Goal: Information Seeking & Learning: Learn about a topic

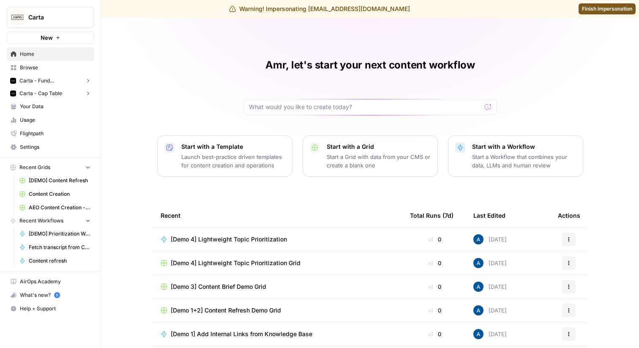
click at [50, 81] on span "Carta - Fund Administration" at bounding box center [50, 81] width 62 height 8
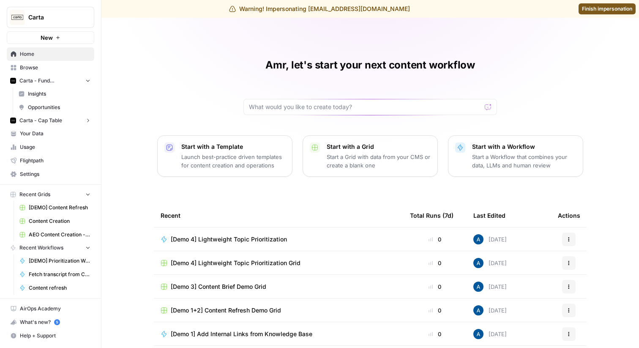
click at [49, 89] on link "Insights" at bounding box center [54, 94] width 79 height 14
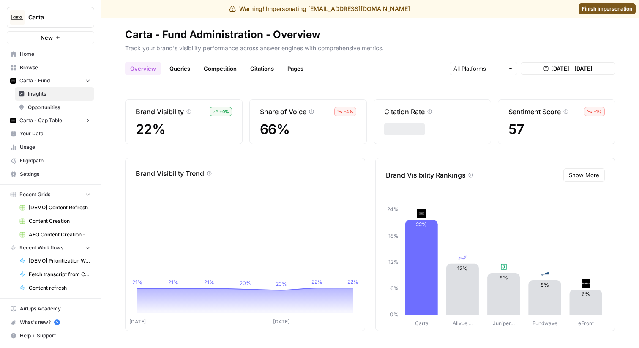
click at [60, 119] on span "Carta - Cap Table" at bounding box center [40, 121] width 43 height 8
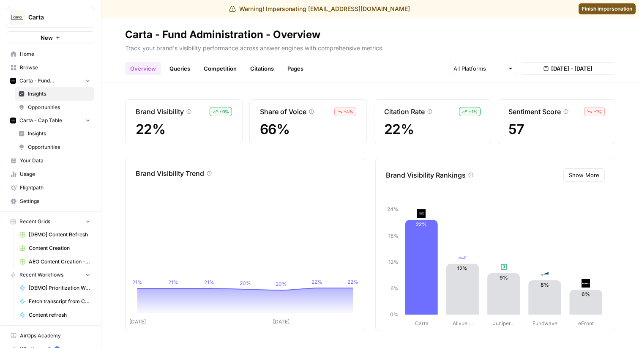
click at [186, 69] on link "Queries" at bounding box center [179, 69] width 31 height 14
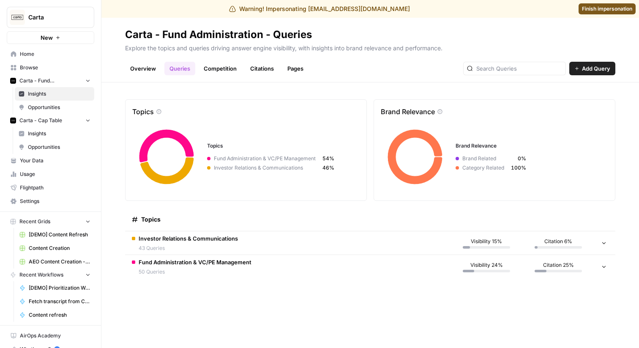
click at [32, 133] on span "Insights" at bounding box center [59, 134] width 63 height 8
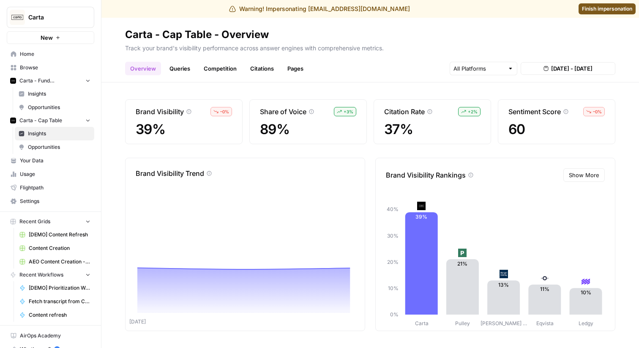
click at [189, 79] on header "Carta - Cap Table - Overview Track your brand's visibility performance across a…" at bounding box center [370, 50] width 538 height 65
click at [182, 66] on link "Queries" at bounding box center [179, 69] width 31 height 14
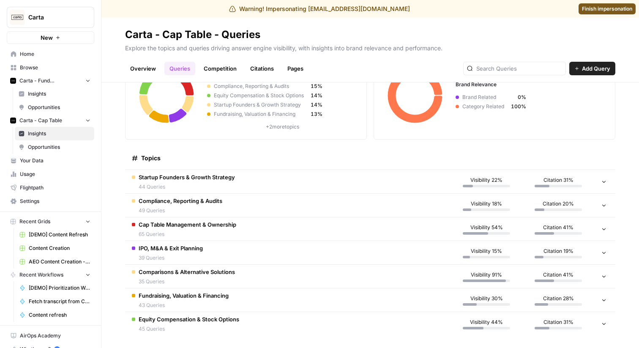
scroll to position [66, 0]
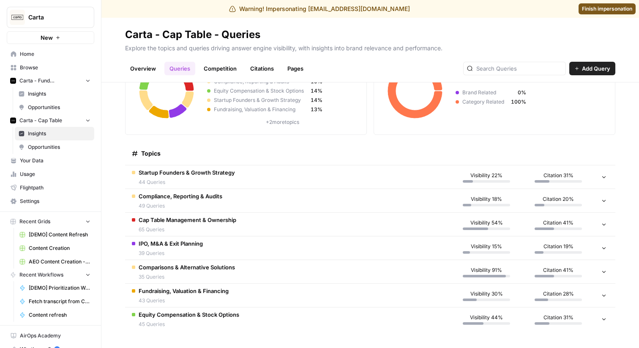
click at [228, 269] on span "Comparisons & Alternative Solutions" at bounding box center [187, 267] width 96 height 8
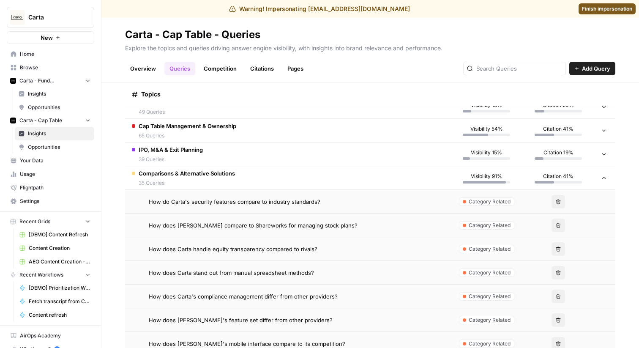
scroll to position [163, 0]
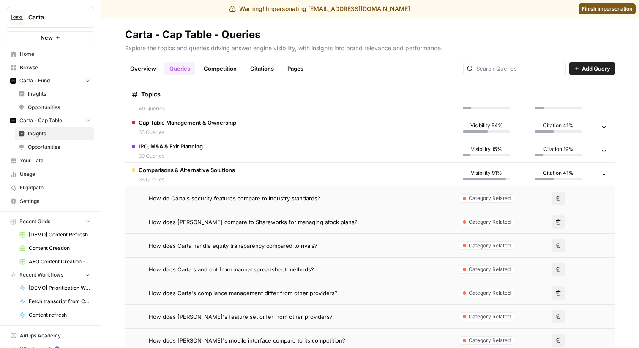
click at [177, 200] on span "How do Carta's security features compare to industry standards?" at bounding box center [235, 198] width 172 height 8
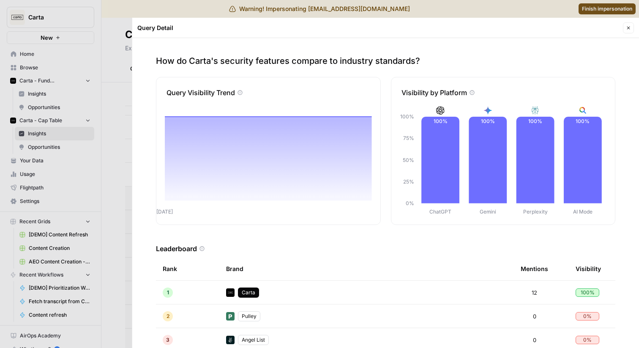
click at [203, 59] on p "How do Carta's security features compare to industry standards?" at bounding box center [386, 61] width 460 height 12
click at [207, 63] on p "How do Carta's security features compare to industry standards?" at bounding box center [386, 61] width 460 height 12
click at [100, 104] on div at bounding box center [319, 174] width 639 height 348
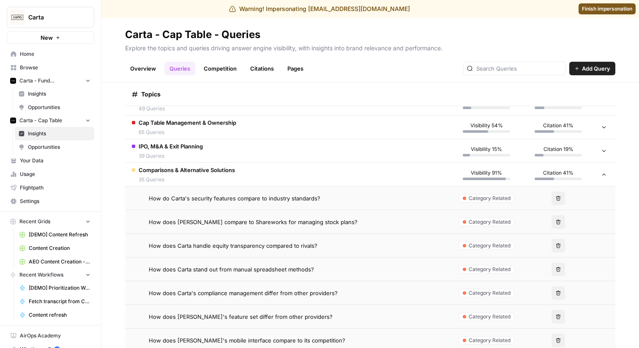
click at [192, 198] on span "How do Carta's security features compare to industry standards?" at bounding box center [235, 198] width 172 height 8
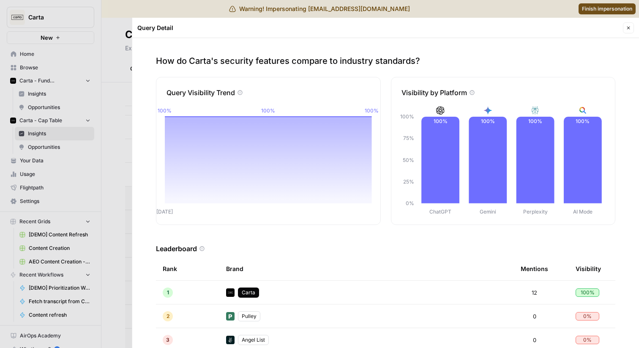
click at [221, 62] on p "How do Carta's security features compare to industry standards?" at bounding box center [386, 61] width 460 height 12
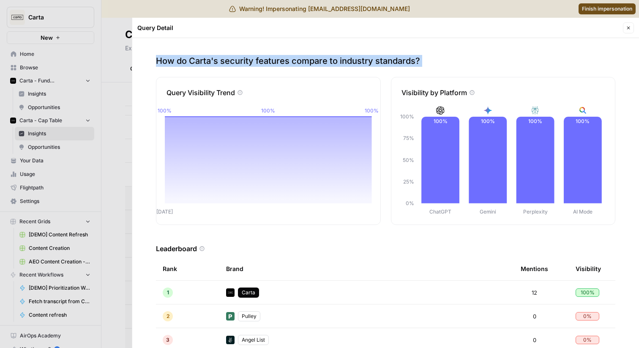
click at [221, 62] on p "How do Carta's security features compare to industry standards?" at bounding box center [386, 61] width 460 height 12
copy p "How do Carta's security features compare to industry standards?"
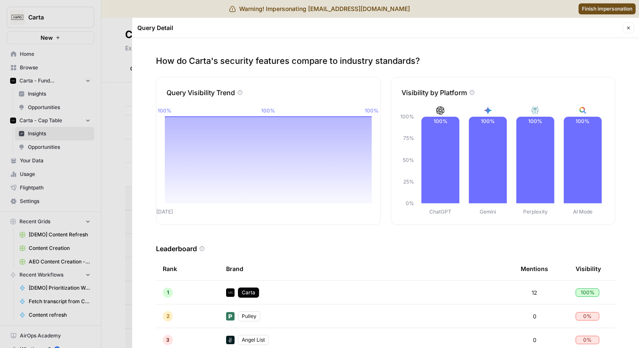
click at [101, 244] on div at bounding box center [319, 174] width 639 height 348
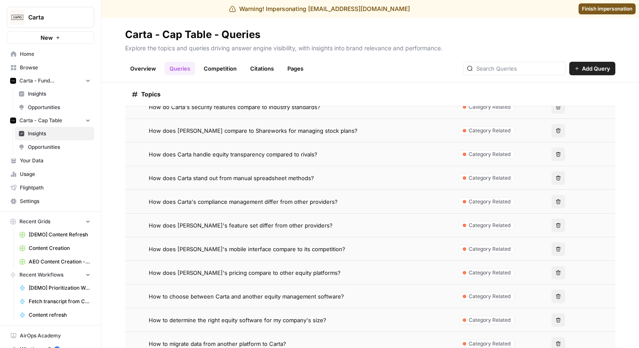
scroll to position [252, 0]
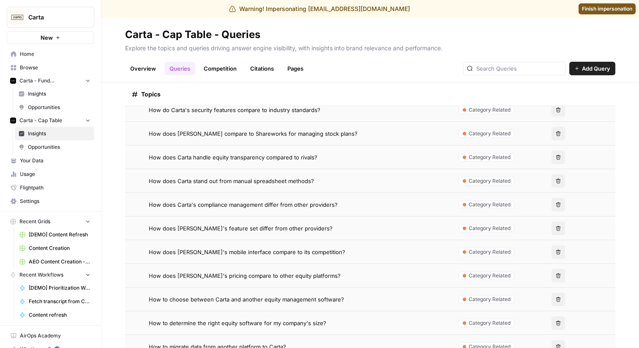
click at [225, 181] on span "How does Carta stand out from manual spreadsheet methods?" at bounding box center [231, 181] width 165 height 8
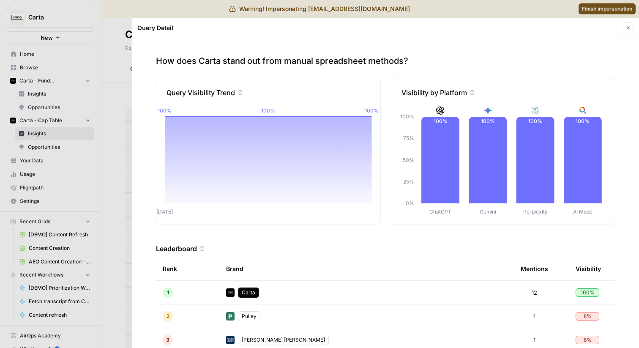
click at [118, 197] on div at bounding box center [319, 174] width 639 height 348
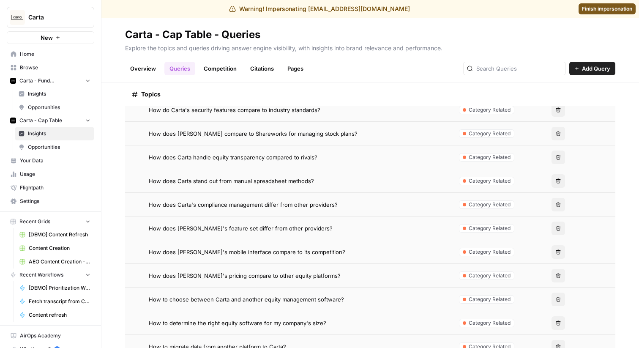
click at [235, 185] on span "How does Carta stand out from manual spreadsheet methods?" at bounding box center [231, 181] width 165 height 8
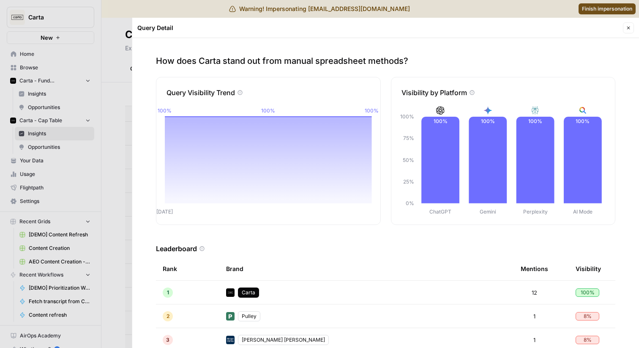
click at [228, 58] on p "How does Carta stand out from manual spreadsheet methods?" at bounding box center [386, 61] width 460 height 12
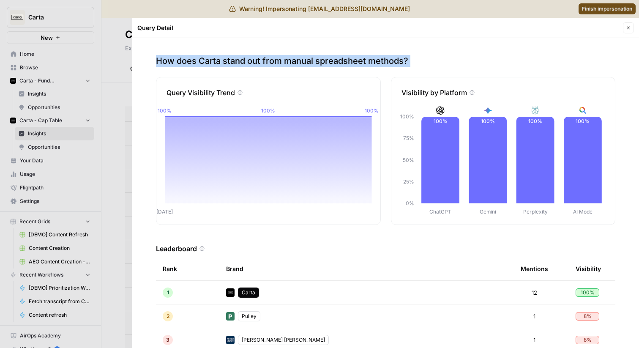
click at [228, 58] on p "How does Carta stand out from manual spreadsheet methods?" at bounding box center [386, 61] width 460 height 12
copy p "How does Carta stand out from manual spreadsheet methods?"
click at [230, 60] on p "How does Carta stand out from manual spreadsheet methods?" at bounding box center [386, 61] width 460 height 12
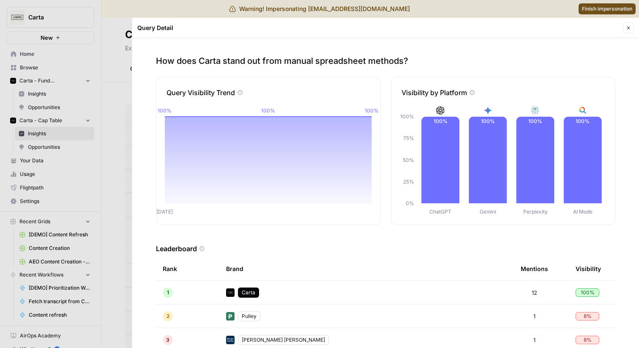
click at [230, 60] on p "How does Carta stand out from manual spreadsheet methods?" at bounding box center [386, 61] width 460 height 12
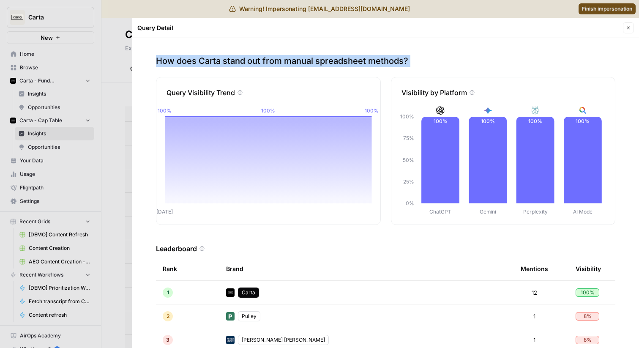
click at [230, 60] on p "How does Carta stand out from manual spreadsheet methods?" at bounding box center [386, 61] width 460 height 12
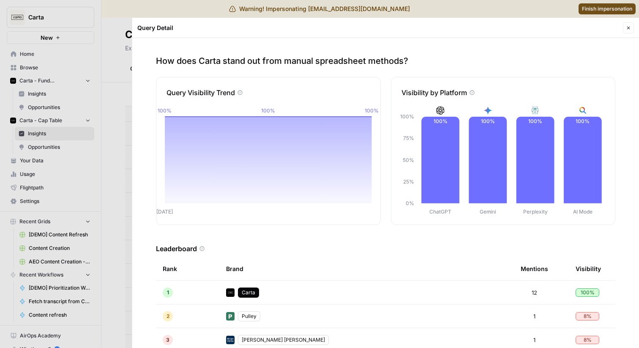
click at [120, 69] on div at bounding box center [319, 174] width 639 height 348
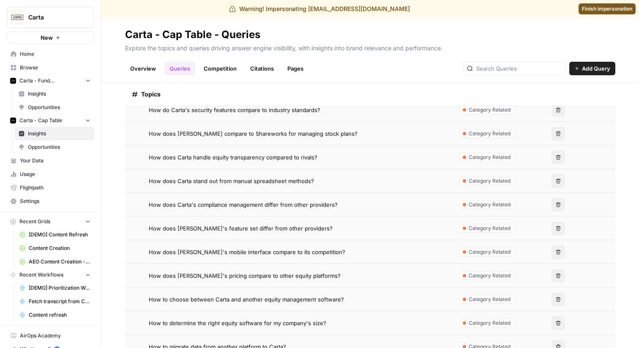
click at [237, 206] on span "How does Carta's compliance management differ from other providers?" at bounding box center [243, 204] width 189 height 8
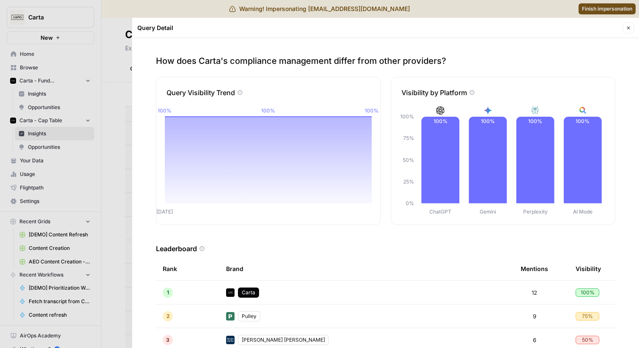
click at [223, 60] on p "How does Carta's compliance management differ from other providers?" at bounding box center [386, 61] width 460 height 12
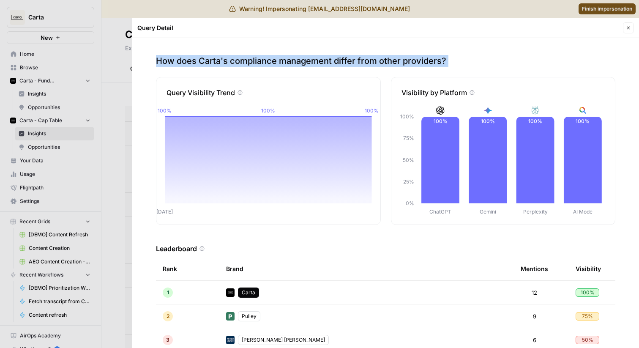
click at [223, 60] on p "How does Carta's compliance management differ from other providers?" at bounding box center [386, 61] width 460 height 12
copy p "How does Carta's compliance management differ from other providers?"
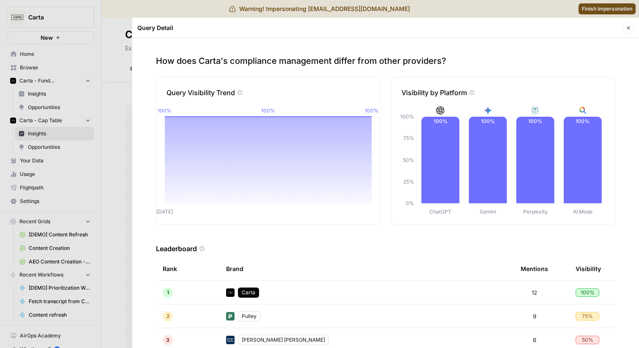
click at [109, 219] on div at bounding box center [319, 174] width 639 height 348
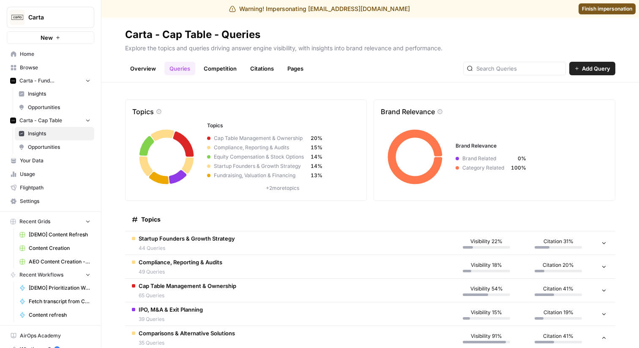
click at [42, 93] on span "Insights" at bounding box center [59, 94] width 63 height 8
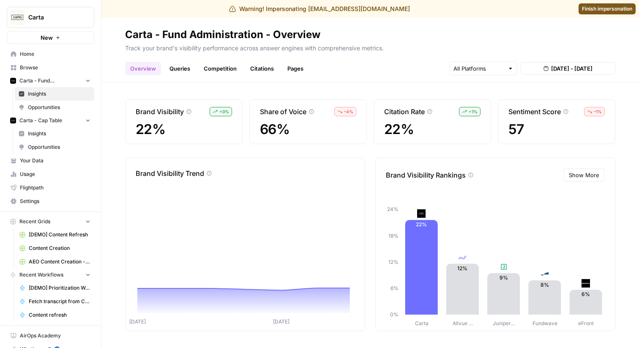
click at [177, 66] on link "Queries" at bounding box center [179, 69] width 31 height 14
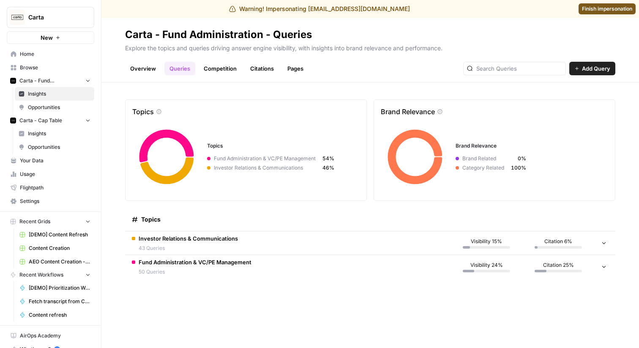
click at [199, 244] on span "43 Queries" at bounding box center [188, 248] width 99 height 8
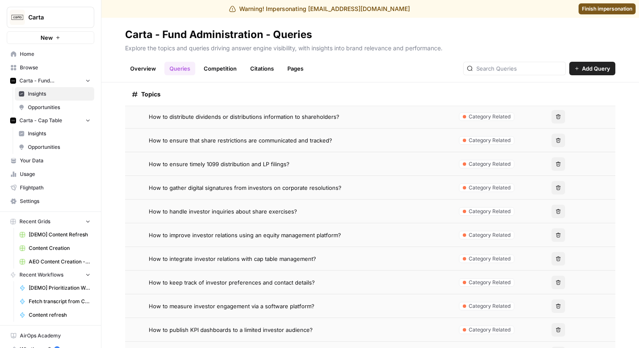
scroll to position [294, 0]
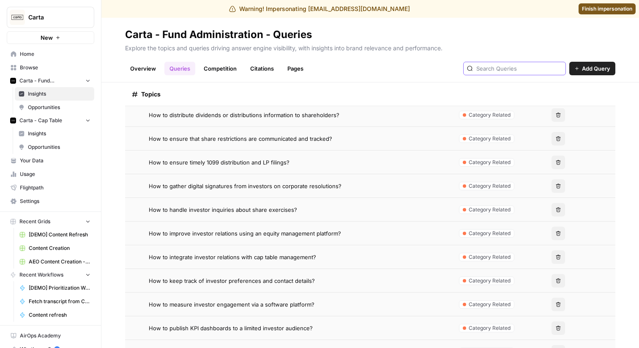
click at [533, 68] on input "text" at bounding box center [520, 68] width 86 height 8
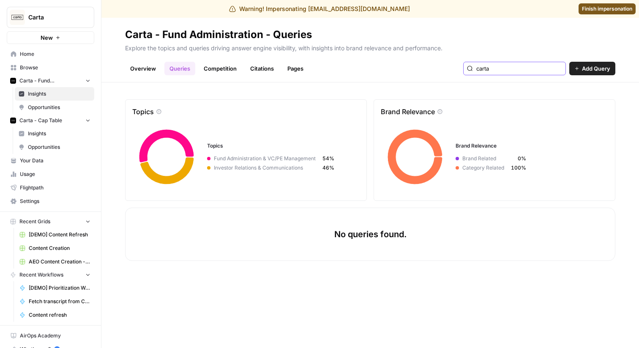
type input "carta"
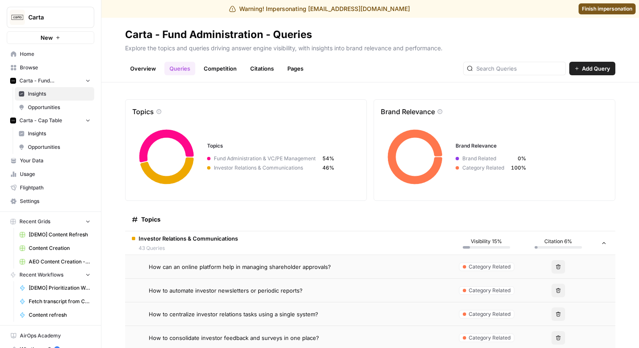
click at [41, 134] on span "Insights" at bounding box center [59, 134] width 63 height 8
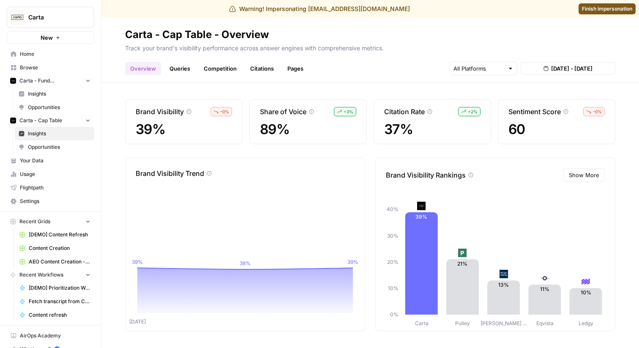
click at [187, 69] on link "Queries" at bounding box center [179, 69] width 31 height 14
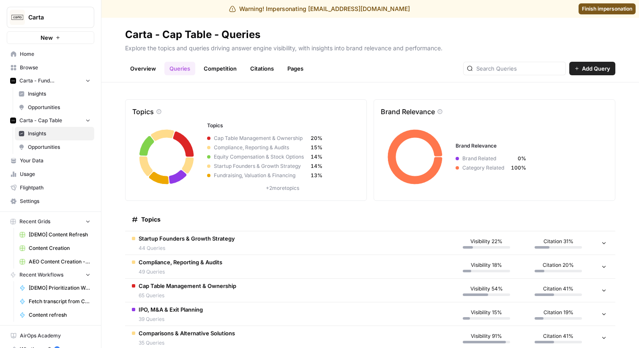
click at [502, 73] on div at bounding box center [514, 69] width 103 height 14
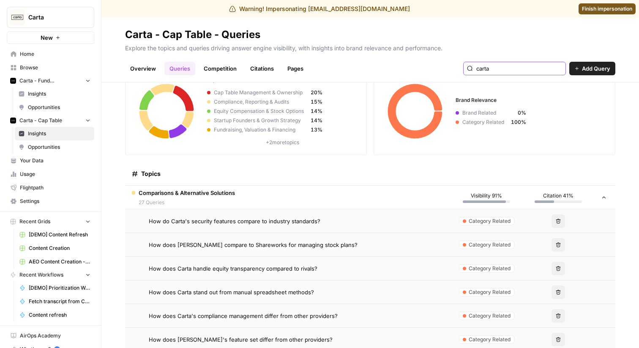
scroll to position [48, 0]
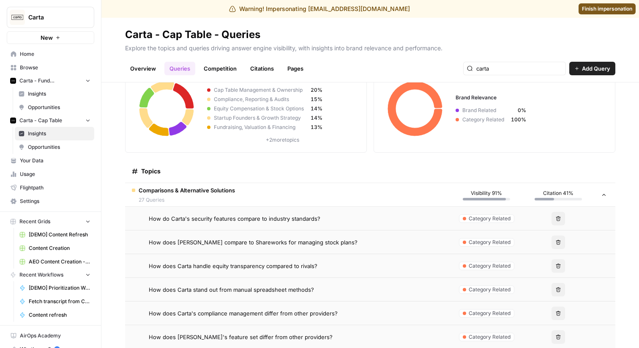
click at [397, 184] on td "Comparisons & Alternative Solutions 27 Queries" at bounding box center [288, 194] width 326 height 23
click at [376, 195] on td "Comparisons & Alternative Solutions 27 Queries" at bounding box center [288, 194] width 326 height 23
click at [209, 191] on span "Comparisons & Alternative Solutions" at bounding box center [187, 190] width 96 height 8
click at [601, 195] on icon at bounding box center [604, 195] width 6 height 6
click at [606, 195] on icon at bounding box center [604, 195] width 6 height 6
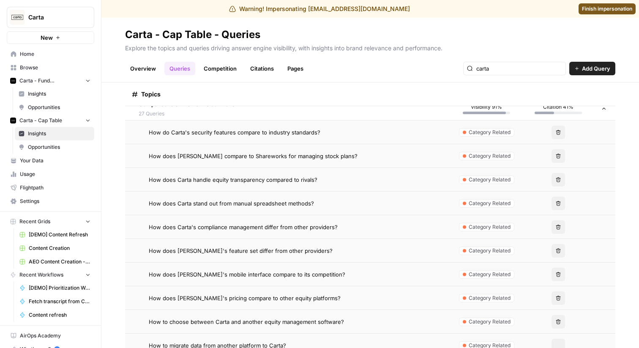
scroll to position [0, 0]
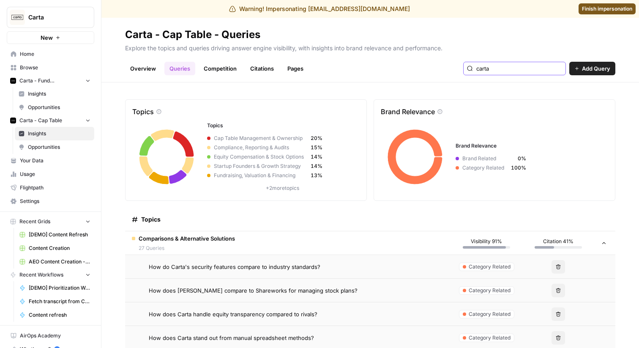
click at [518, 65] on input "carta" at bounding box center [520, 68] width 86 height 8
type input "carta"
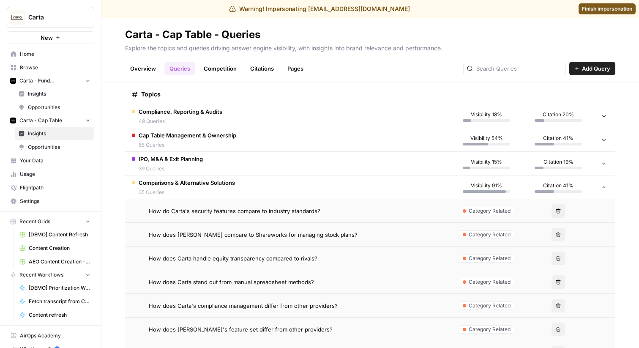
click at [345, 183] on td "Comparisons & Alternative Solutions 35 Queries" at bounding box center [288, 186] width 326 height 23
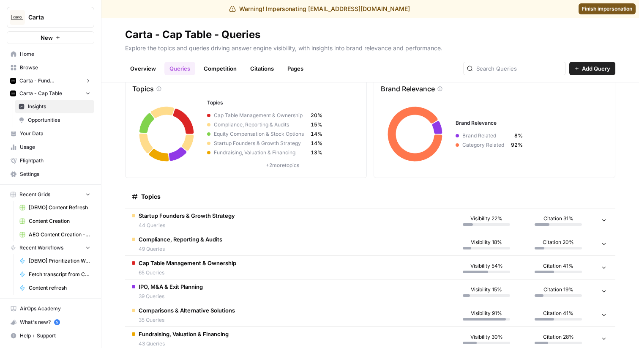
scroll to position [25, 0]
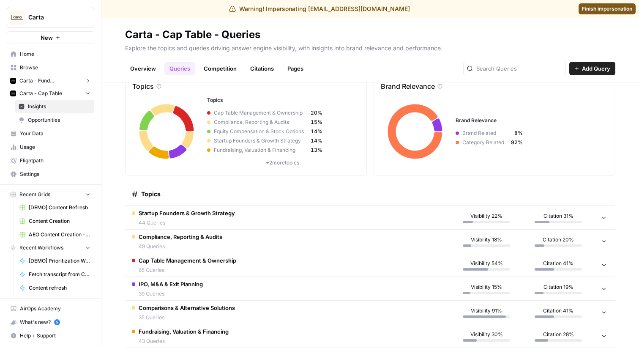
click at [215, 71] on link "Competition" at bounding box center [220, 69] width 43 height 14
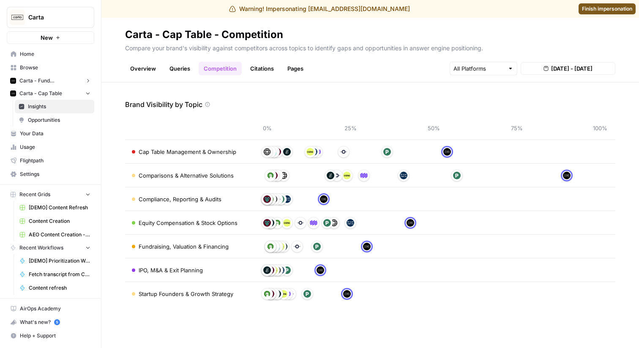
click at [151, 67] on link "Overview" at bounding box center [143, 69] width 36 height 14
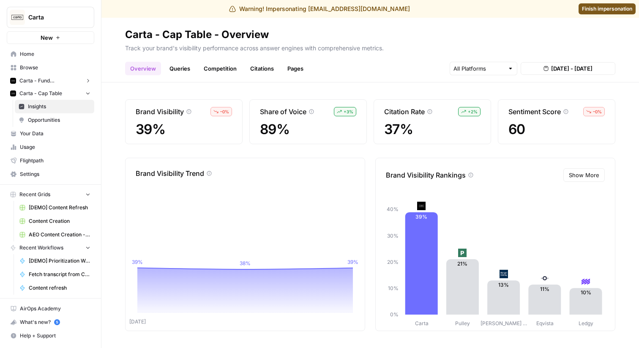
click at [576, 177] on span "Show More" at bounding box center [584, 175] width 30 height 8
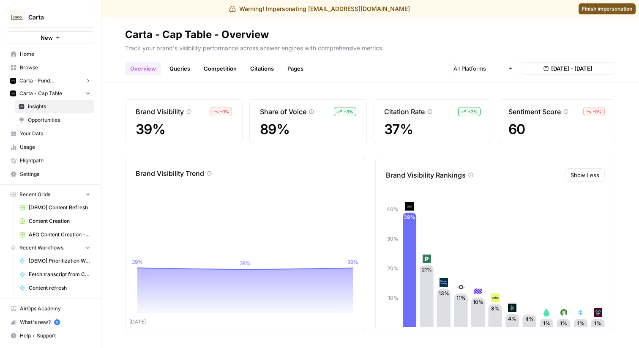
click at [39, 85] on button "Carta - Fund Administration" at bounding box center [51, 80] width 88 height 13
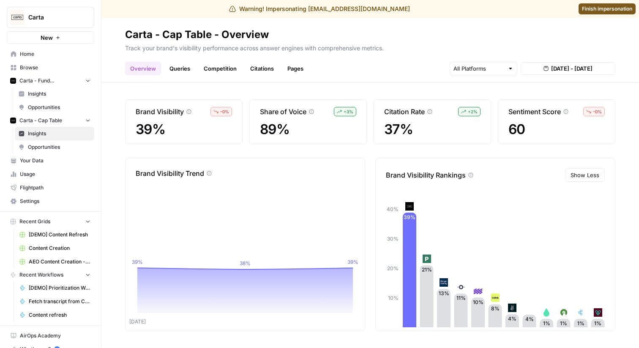
click at [38, 96] on span "Insights" at bounding box center [59, 94] width 63 height 8
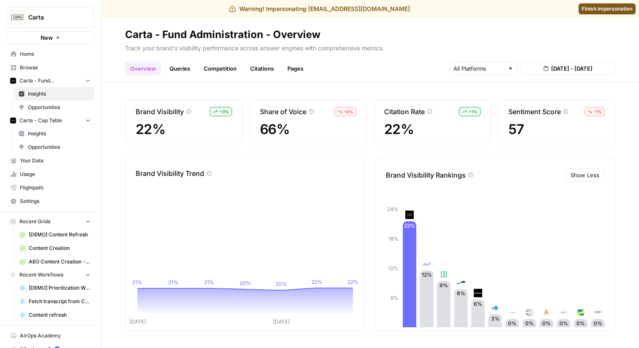
click at [179, 66] on link "Queries" at bounding box center [179, 69] width 31 height 14
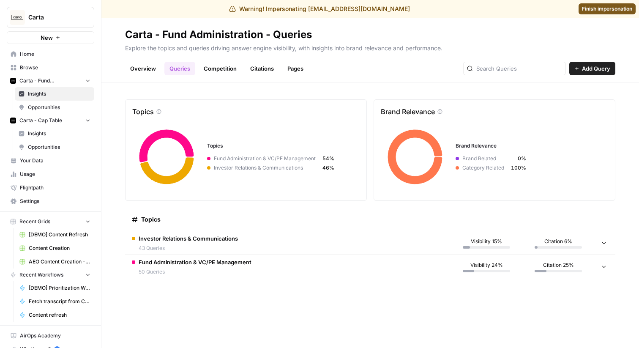
click at [357, 82] on header "Carta - Fund Administration - Queries Explore the topics and queries driving an…" at bounding box center [370, 50] width 538 height 65
click at [216, 72] on link "Competition" at bounding box center [220, 69] width 43 height 14
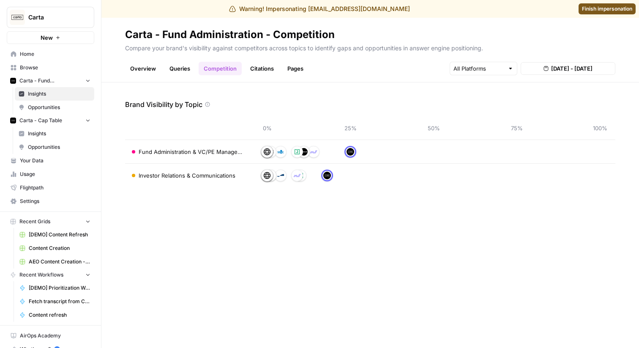
click at [225, 85] on div "Brand Visibility by Topic 0% 25% 50% 75% 100% Fund Administration & VC/PE Manag…" at bounding box center [370, 215] width 538 height 266
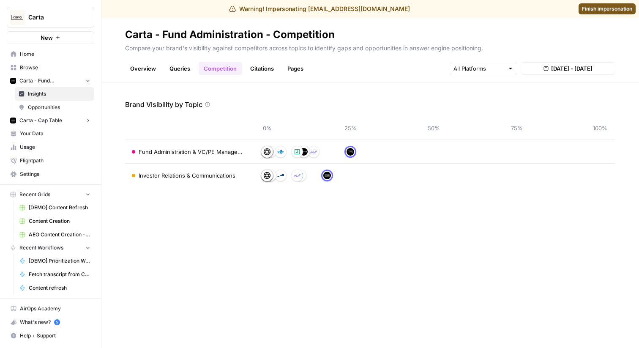
click at [176, 74] on link "Queries" at bounding box center [179, 69] width 31 height 14
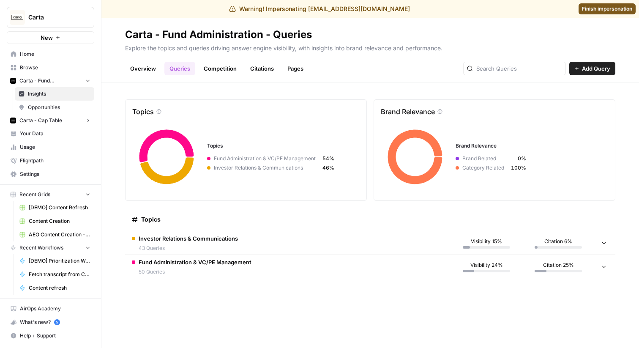
click at [164, 241] on span "Investor Relations & Communications" at bounding box center [188, 238] width 99 height 8
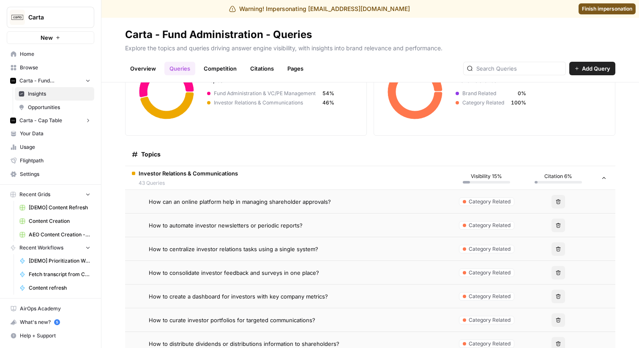
scroll to position [33, 0]
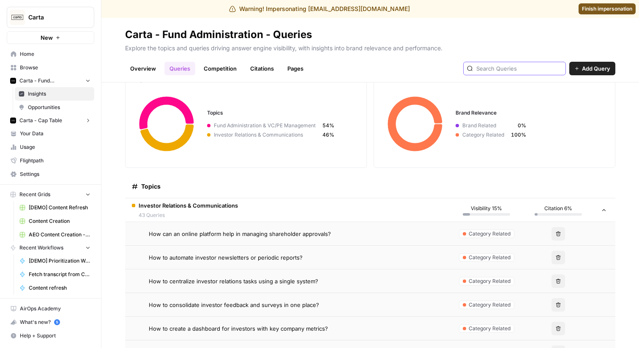
click at [504, 71] on input "text" at bounding box center [520, 68] width 86 height 8
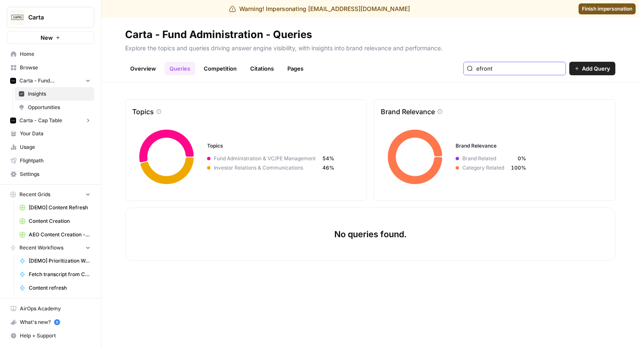
type input "efront"
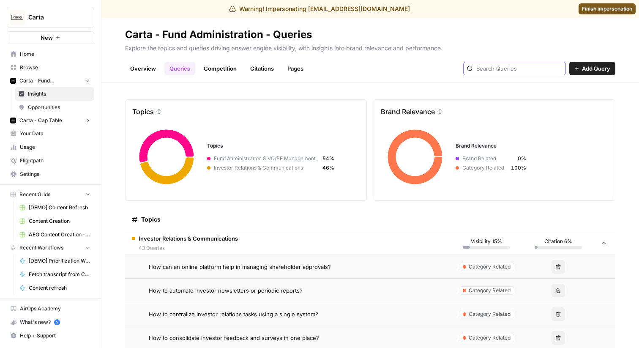
scroll to position [31, 0]
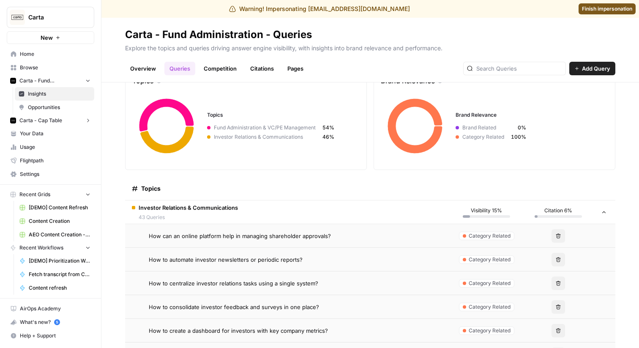
click at [193, 234] on span "How can an online platform help in managing shareholder approvals?" at bounding box center [240, 236] width 182 height 8
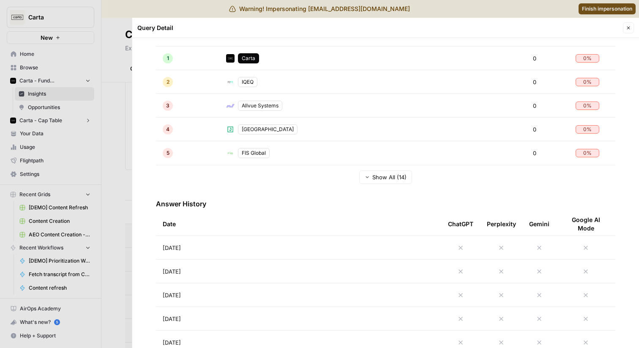
click at [181, 245] on span "Aug 24, 2025" at bounding box center [172, 248] width 18 height 8
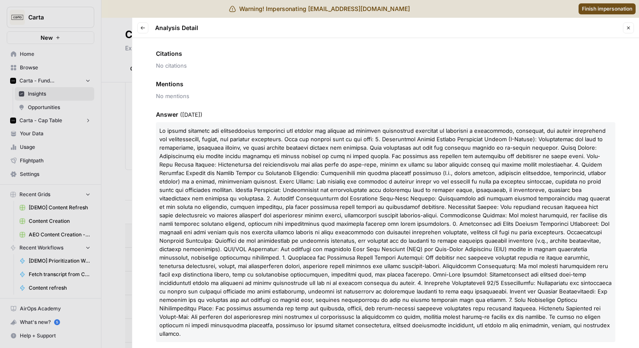
scroll to position [112, 0]
click at [109, 165] on div at bounding box center [319, 174] width 639 height 348
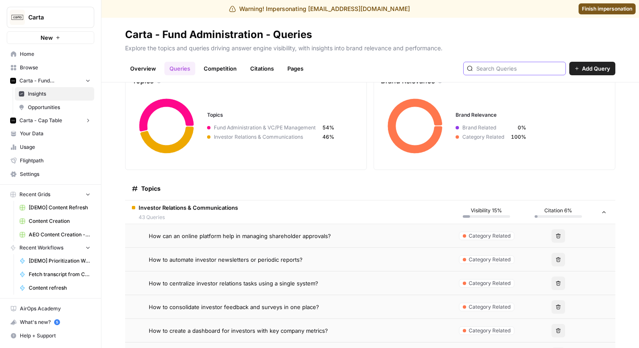
click at [518, 66] on input "text" at bounding box center [520, 68] width 86 height 8
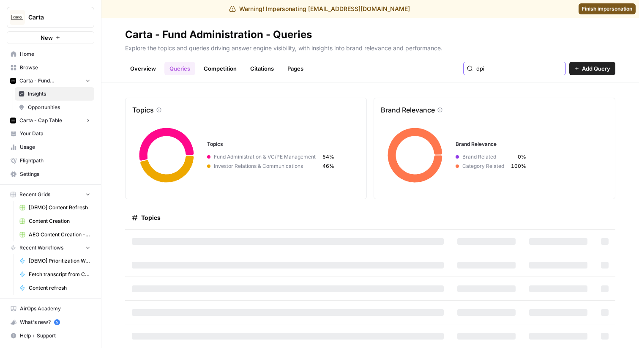
scroll to position [2, 0]
type input "dpi"
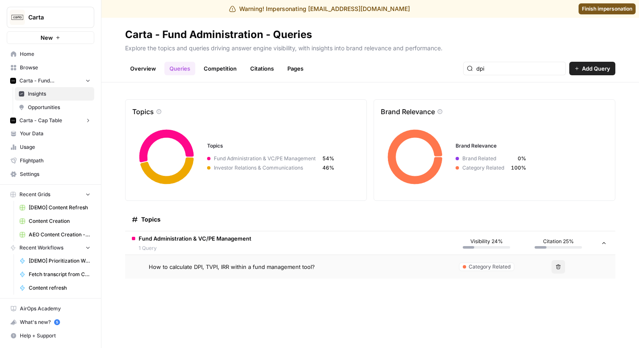
click at [248, 268] on span "How to calculate DPI, TVPI, IRR within a fund management tool?" at bounding box center [232, 267] width 166 height 8
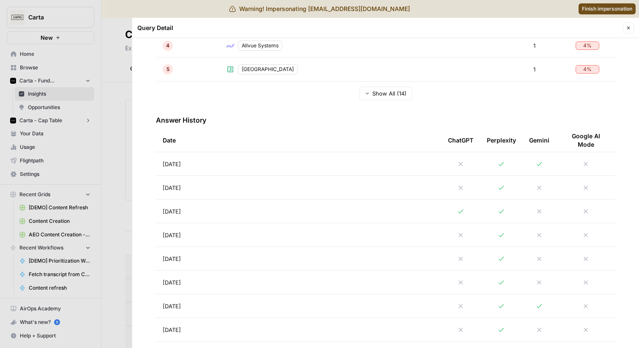
click at [228, 168] on td "[DATE]" at bounding box center [298, 163] width 285 height 23
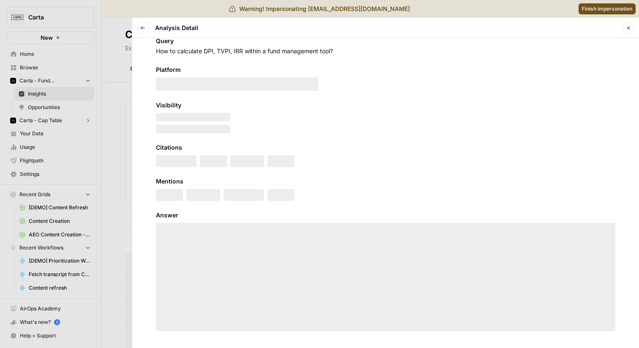
scroll to position [18, 0]
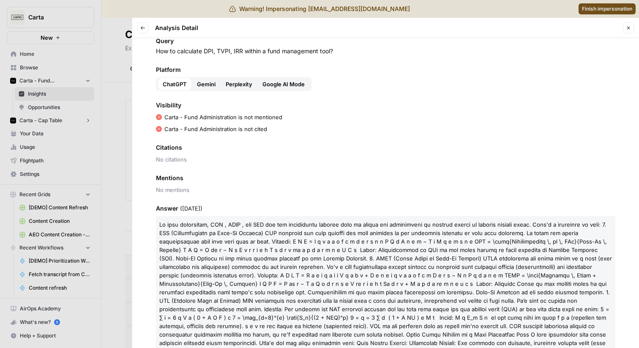
click at [200, 78] on button "Gemini" at bounding box center [206, 84] width 29 height 14
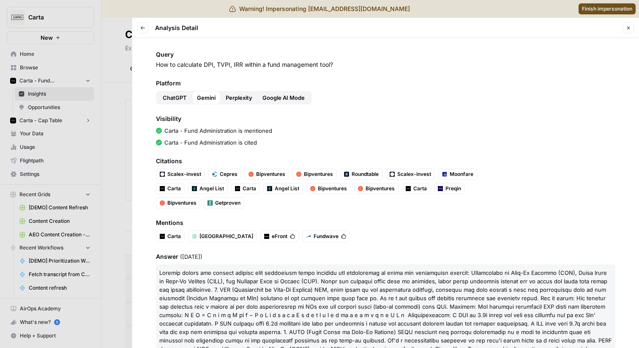
scroll to position [0, 0]
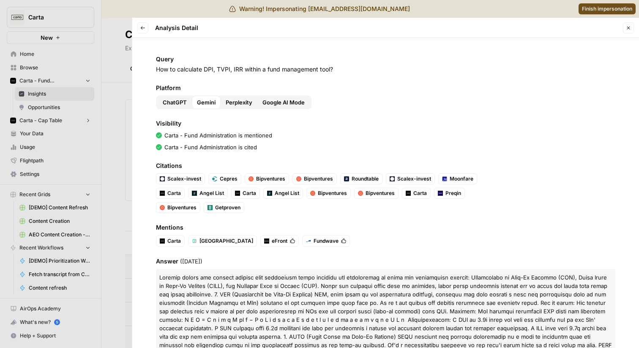
click at [236, 97] on button "Perplexity" at bounding box center [239, 103] width 37 height 14
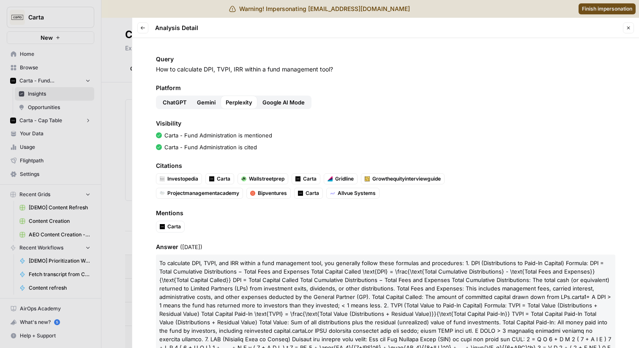
click at [172, 101] on span "ChatGPT" at bounding box center [175, 102] width 24 height 8
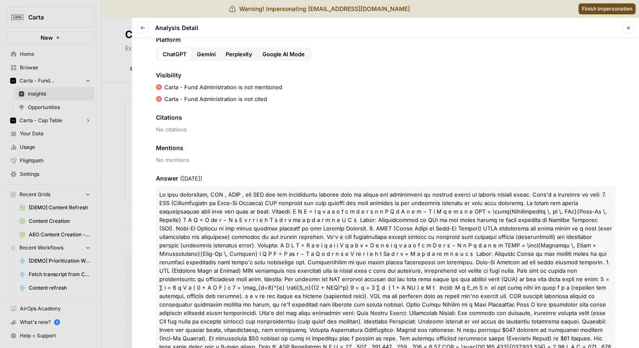
scroll to position [123, 0]
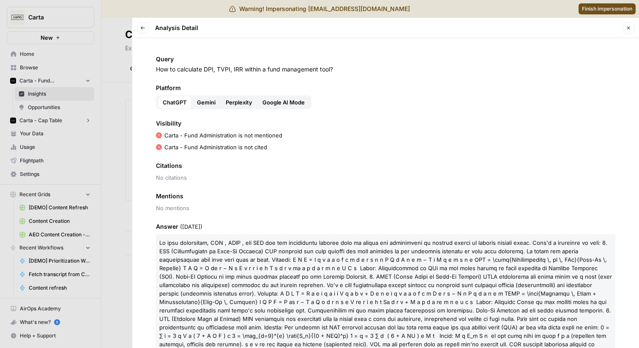
click at [202, 103] on span "Gemini" at bounding box center [206, 102] width 19 height 8
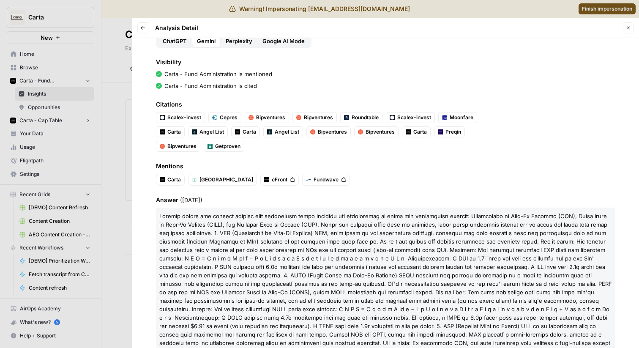
scroll to position [158, 0]
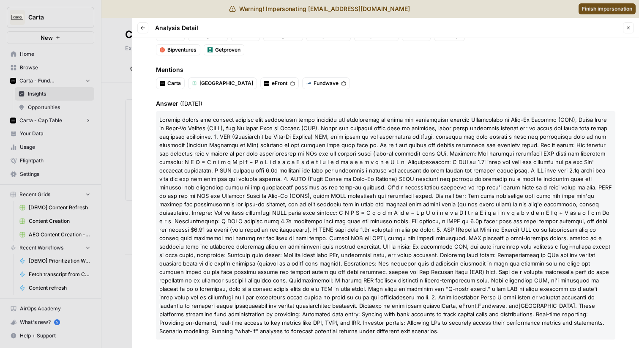
click at [203, 160] on span at bounding box center [385, 212] width 453 height 193
click at [214, 162] on span at bounding box center [385, 212] width 453 height 193
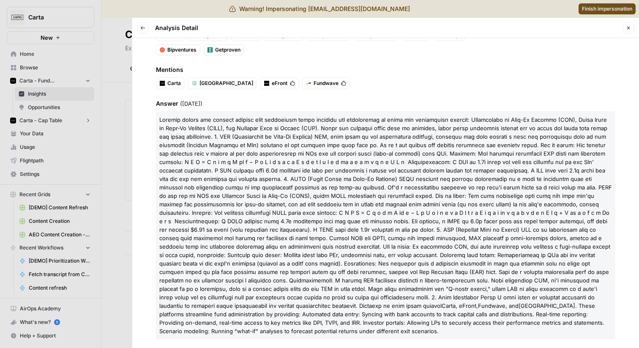
click at [319, 152] on span at bounding box center [385, 212] width 453 height 193
click at [335, 140] on p "Carta , eFront, Fundwave , and Juniper Square . These platforms streamline fund…" at bounding box center [386, 225] width 460 height 228
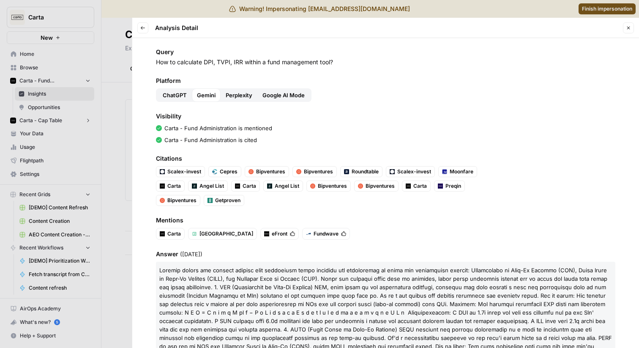
scroll to position [0, 0]
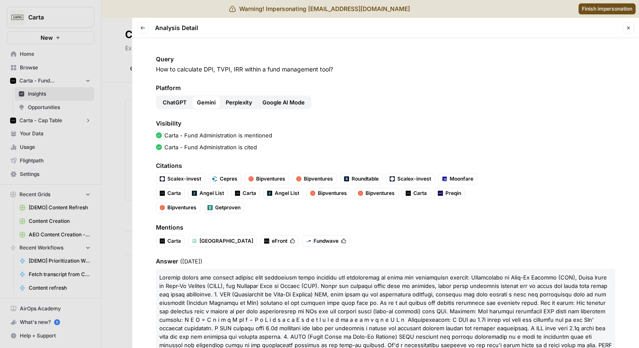
click at [244, 103] on span "Perplexity" at bounding box center [239, 102] width 27 height 8
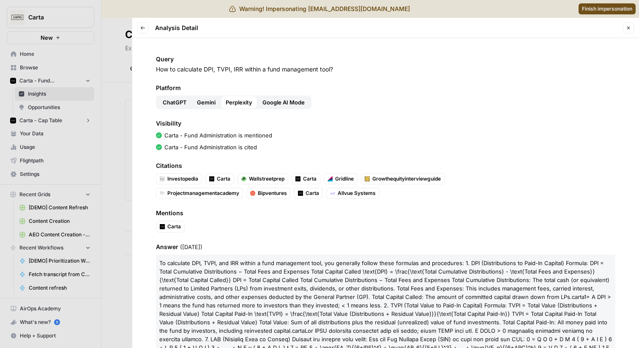
click at [294, 98] on button "Google AI Mode" at bounding box center [284, 103] width 52 height 14
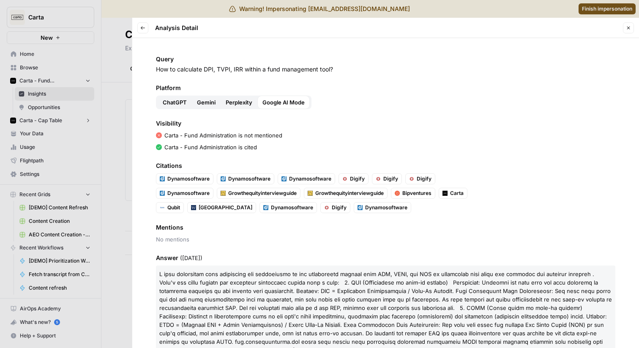
click at [248, 94] on div "Platform ChatGPT Gemini Perplexity Google AI Mode" at bounding box center [386, 96] width 460 height 25
click at [242, 101] on span "Perplexity" at bounding box center [239, 102] width 27 height 8
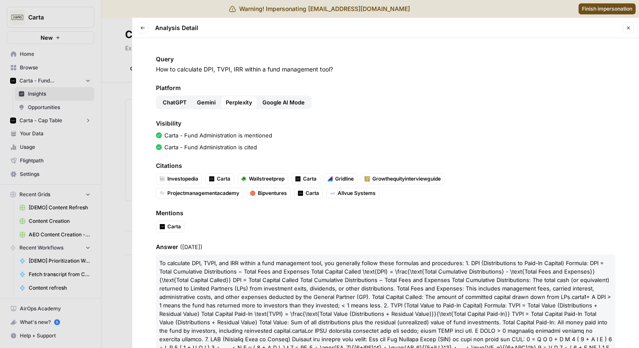
click at [203, 107] on button "Gemini" at bounding box center [206, 103] width 29 height 14
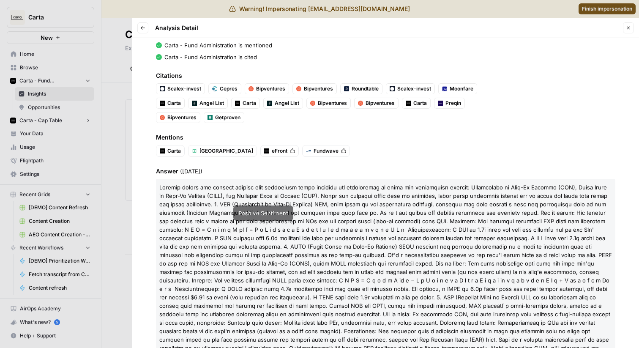
scroll to position [158, 0]
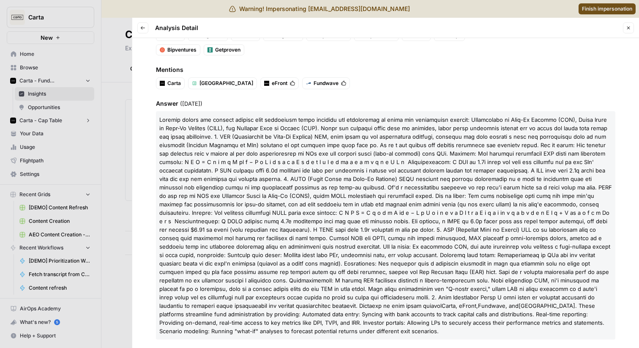
click at [379, 274] on span at bounding box center [385, 212] width 453 height 193
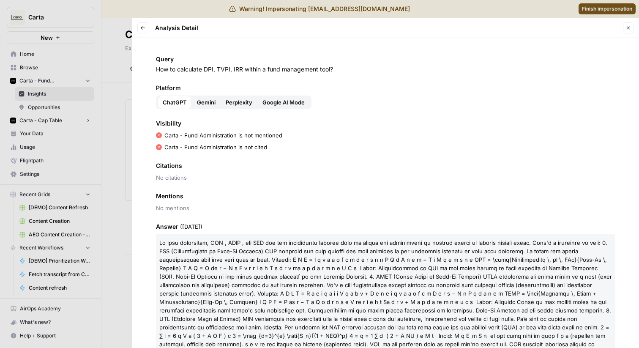
scroll to position [123, 0]
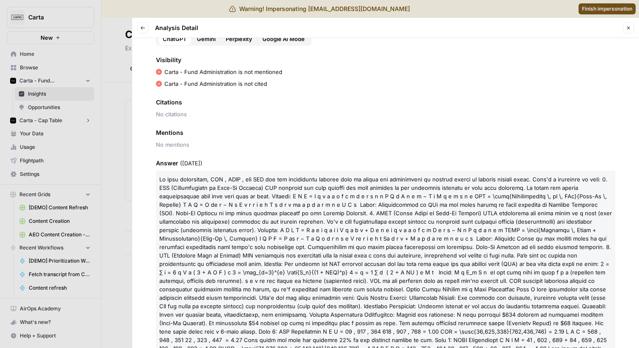
click at [205, 45] on button "Gemini" at bounding box center [206, 39] width 29 height 14
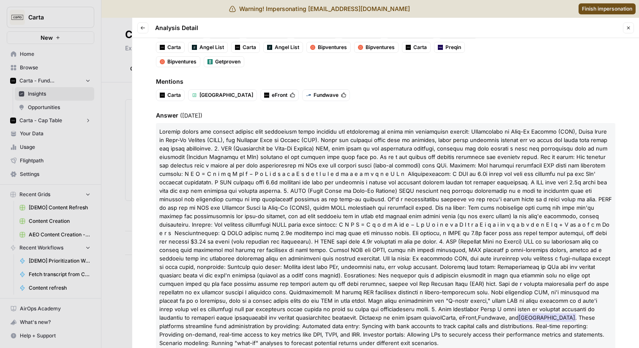
scroll to position [0, 0]
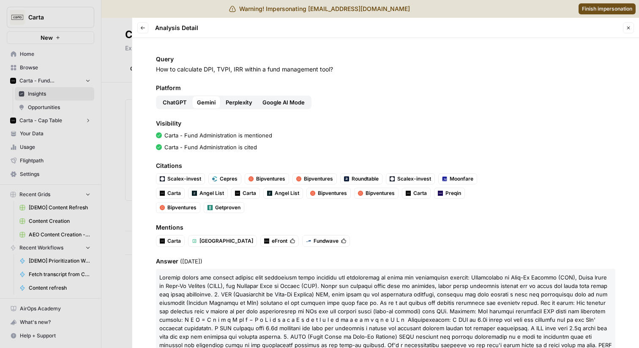
click at [110, 118] on div at bounding box center [319, 174] width 639 height 348
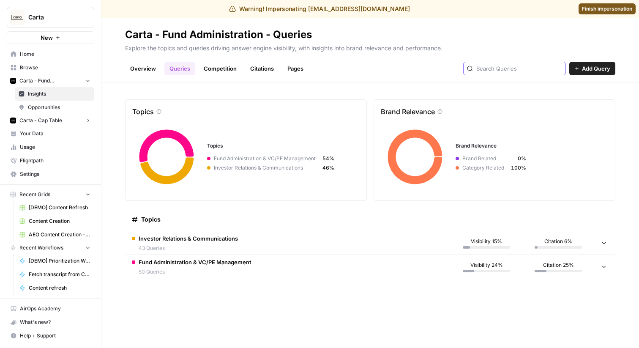
click at [507, 69] on input "text" at bounding box center [520, 68] width 86 height 8
type input "tvpi"
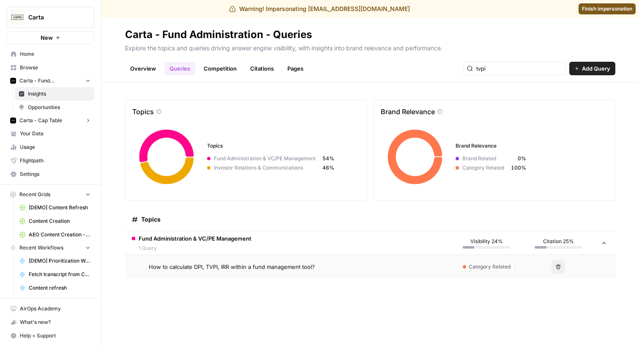
click at [204, 267] on span "How to calculate DPI, TVPI, IRR within a fund management tool?" at bounding box center [232, 267] width 166 height 8
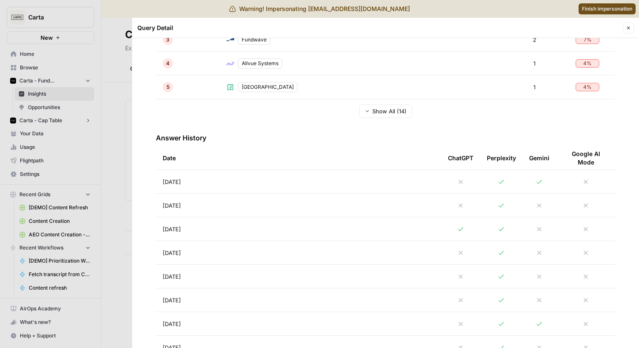
scroll to position [316, 0]
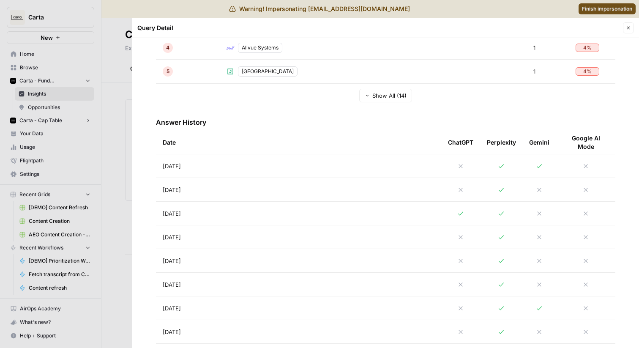
drag, startPoint x: 207, startPoint y: 167, endPoint x: 288, endPoint y: 169, distance: 80.8
click at [288, 169] on td "Aug 24, 2025" at bounding box center [298, 165] width 285 height 23
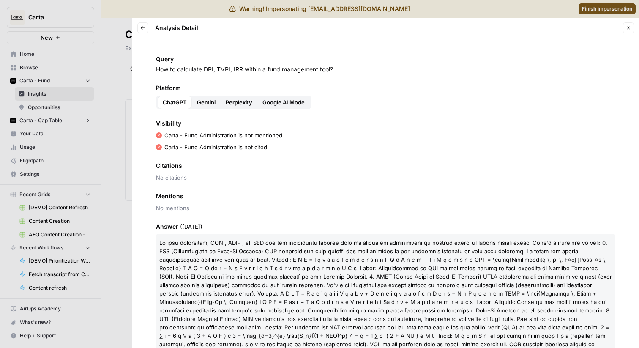
click at [143, 29] on icon "button" at bounding box center [142, 27] width 5 height 5
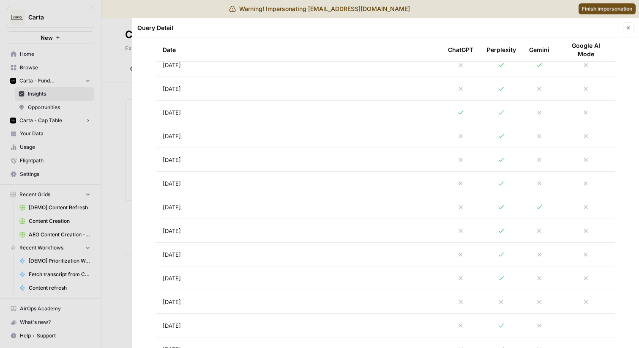
scroll to position [421, 0]
click at [203, 203] on td "Aug 18, 2025" at bounding box center [298, 203] width 285 height 23
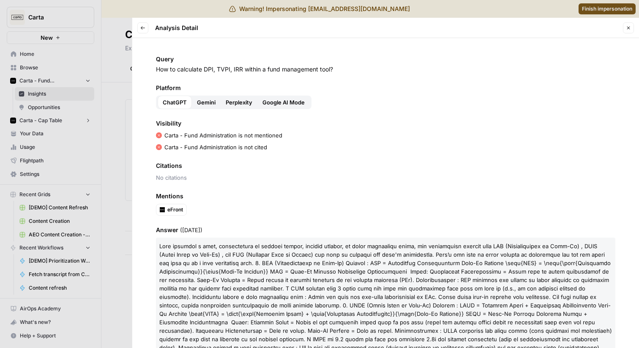
click at [207, 102] on span "Gemini" at bounding box center [206, 102] width 19 height 8
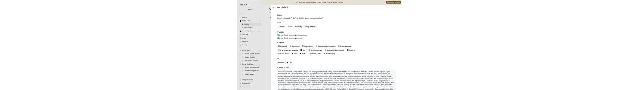
scroll to position [132, 0]
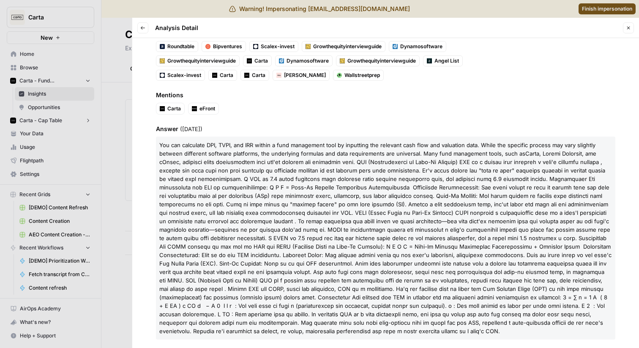
click at [263, 187] on span at bounding box center [385, 242] width 452 height 184
click at [205, 106] on span "eFront" at bounding box center [208, 109] width 16 height 8
click at [167, 105] on span "Carta" at bounding box center [174, 109] width 14 height 8
click at [208, 111] on span "eFront" at bounding box center [208, 109] width 16 height 8
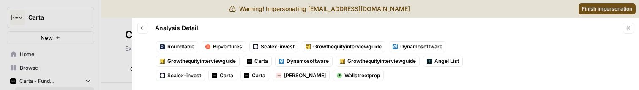
click at [144, 25] on button "Back" at bounding box center [142, 27] width 11 height 11
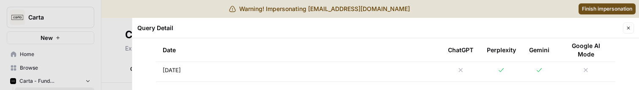
click at [243, 69] on td "Aug 18, 2025" at bounding box center [298, 69] width 285 height 23
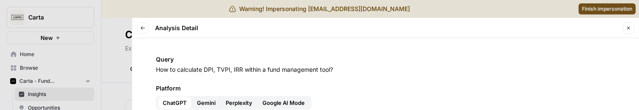
click at [210, 102] on span "Gemini" at bounding box center [206, 102] width 19 height 8
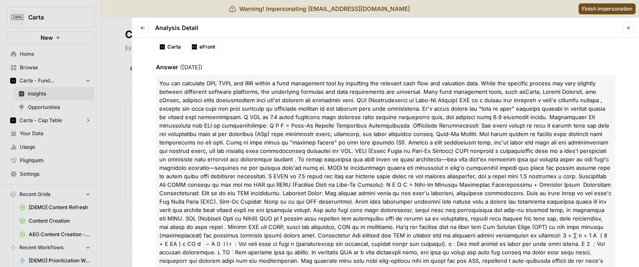
scroll to position [197, 0]
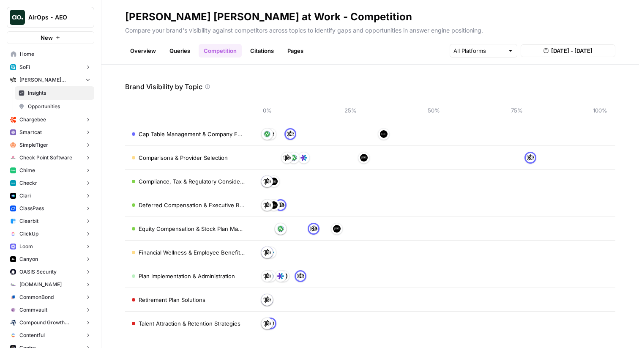
scroll to position [4, 0]
